Goal: Task Accomplishment & Management: Use online tool/utility

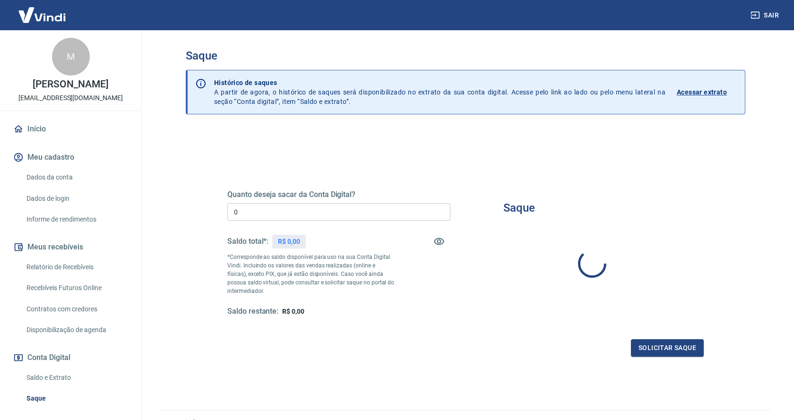
type input "R$ 0,00"
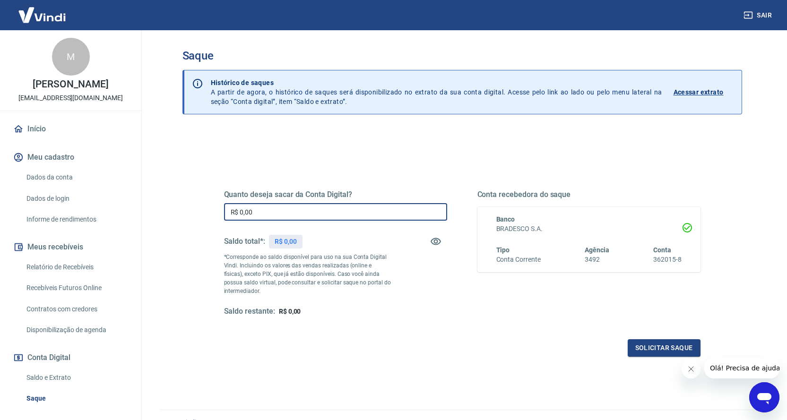
click at [291, 217] on input "R$ 0,00" at bounding box center [335, 211] width 223 height 17
